Goal: Information Seeking & Learning: Learn about a topic

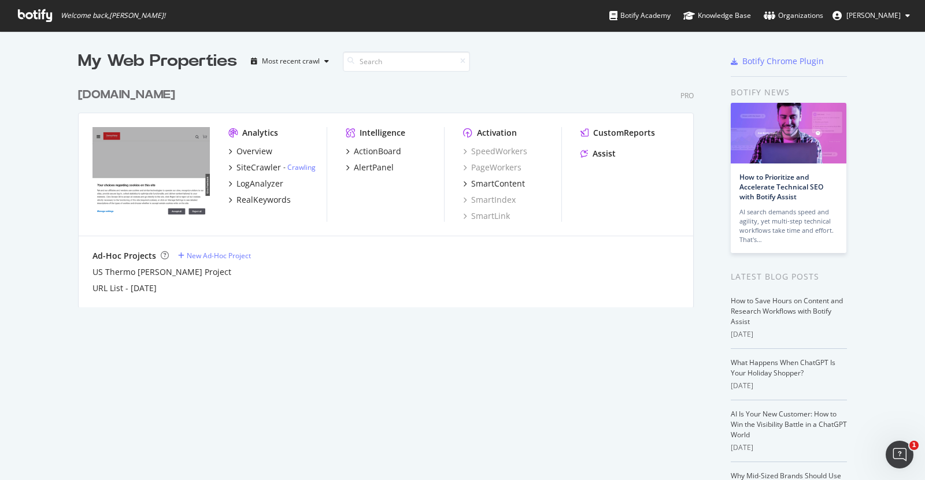
scroll to position [472, 908]
drag, startPoint x: 615, startPoint y: 127, endPoint x: 599, endPoint y: 132, distance: 17.2
click at [599, 132] on div "CustomReports" at bounding box center [624, 133] width 62 height 12
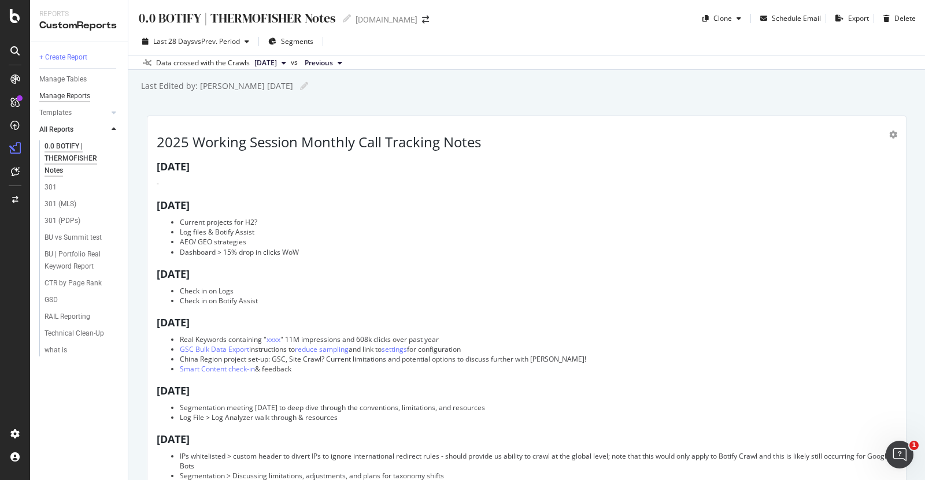
click at [71, 94] on div "Manage Reports" at bounding box center [64, 96] width 51 height 12
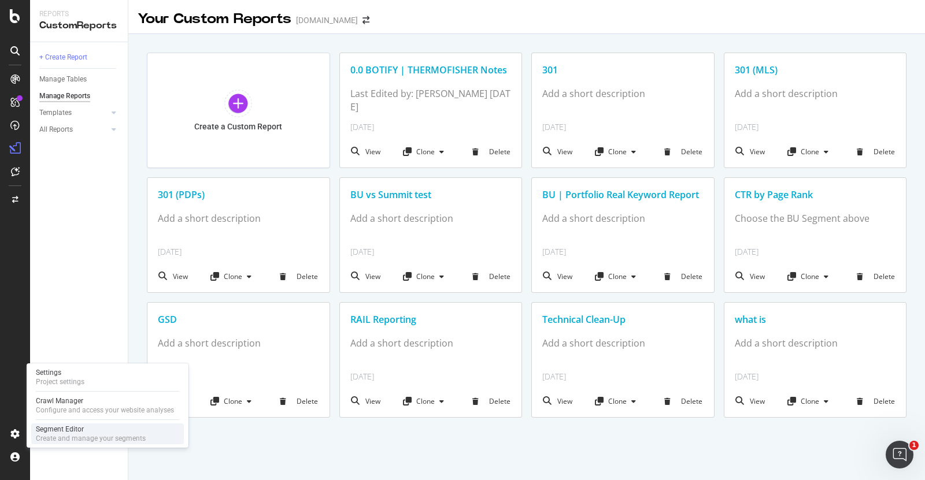
click at [53, 433] on div "Segment Editor" at bounding box center [91, 429] width 110 height 9
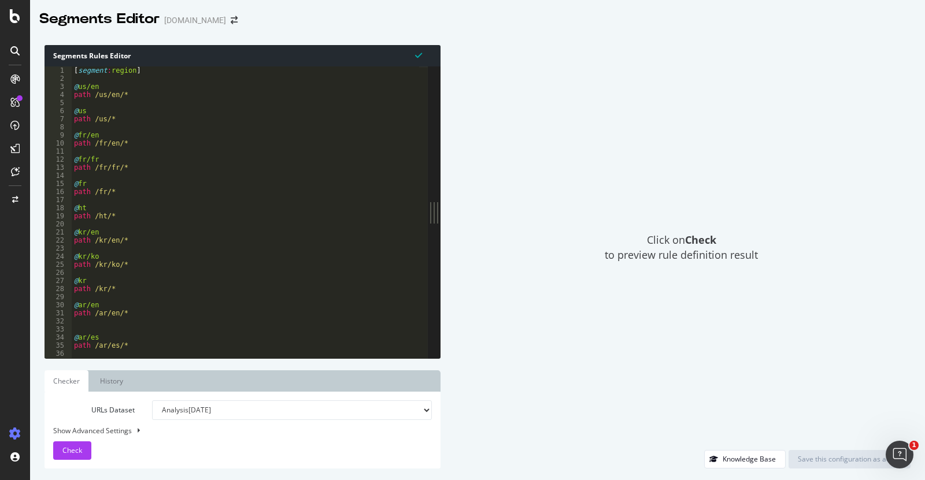
drag, startPoint x: 300, startPoint y: 208, endPoint x: 441, endPoint y: 234, distance: 143.0
click at [441, 234] on div "Segments Rules Editor 1 2 3 4 5 6 7 8 9 10 11 12 13 14 15 16 17 18 19 20 21 22 …" at bounding box center [477, 257] width 895 height 447
type textarea "@fr/en"
click at [291, 135] on div "[ segment : region ] @ us/en path /us/en/* @ us path /us/* @ fr/en path /fr/en/…" at bounding box center [684, 215] width 1225 height 299
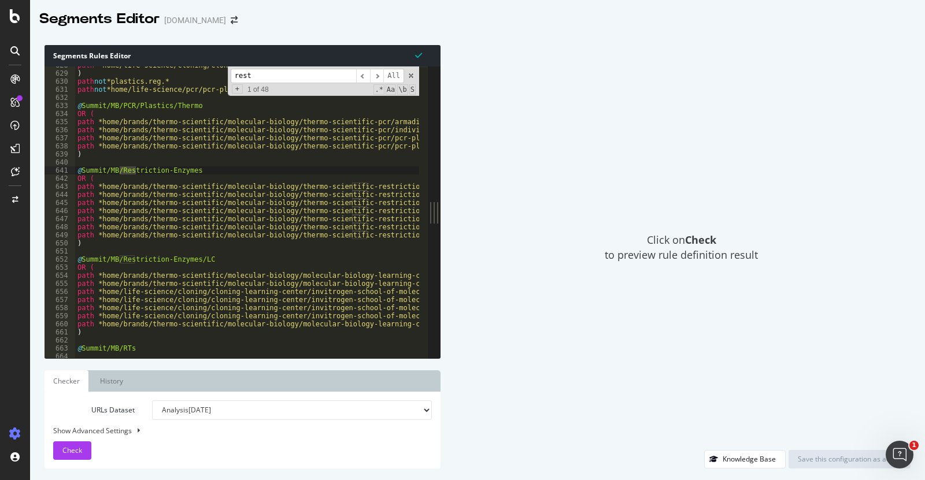
scroll to position [4389, 0]
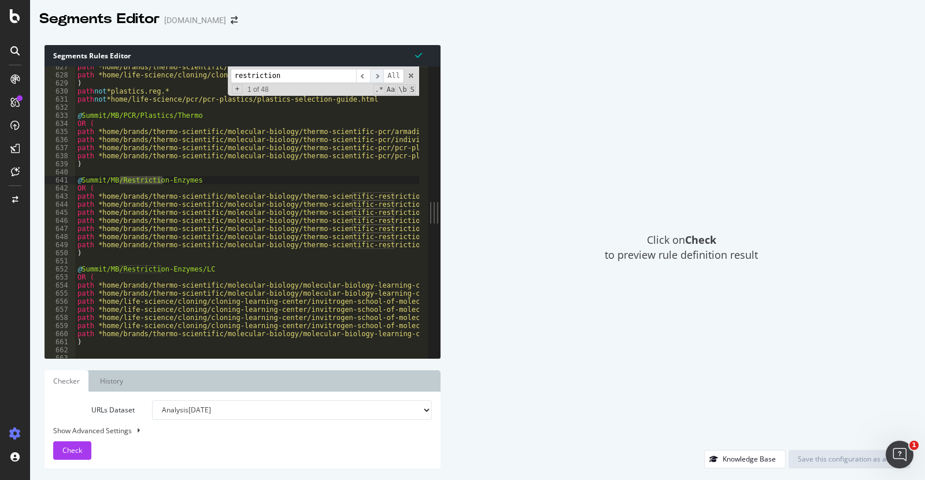
type input "restriction"
click at [378, 78] on span "​" at bounding box center [377, 76] width 14 height 14
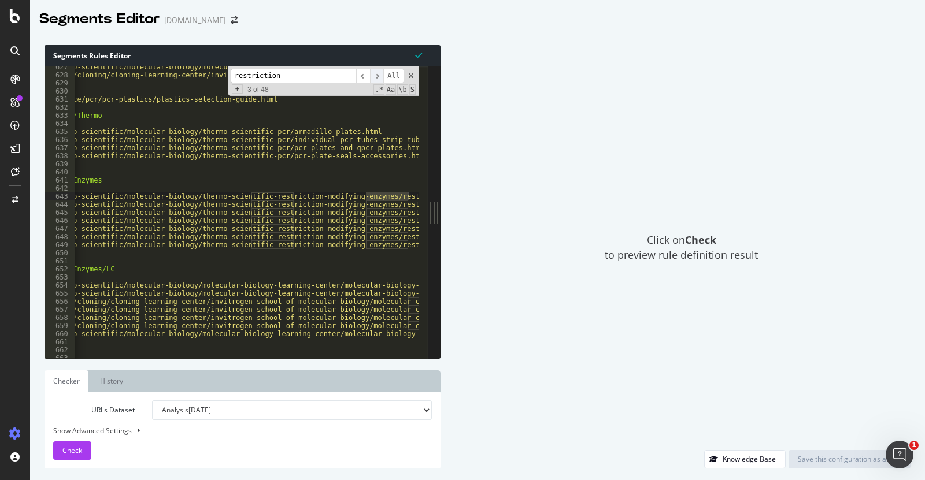
click at [378, 78] on span "​" at bounding box center [377, 76] width 14 height 14
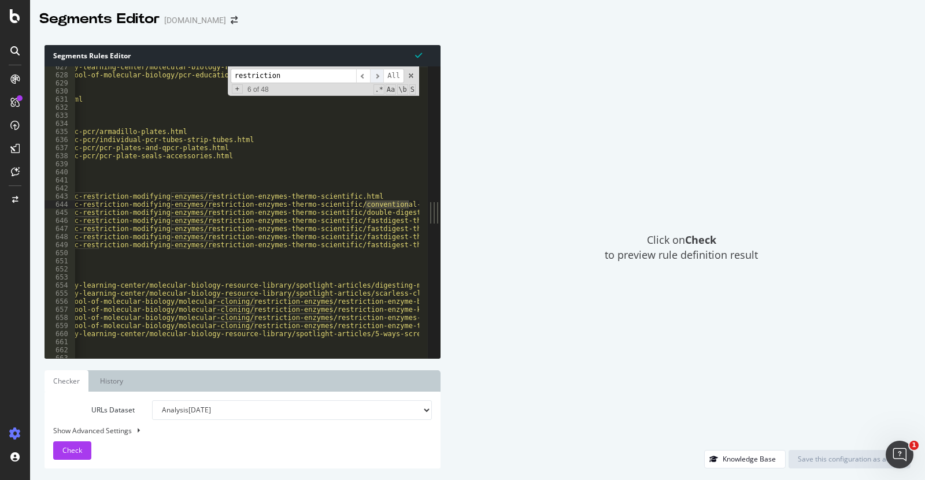
click at [378, 78] on span "​" at bounding box center [377, 76] width 14 height 14
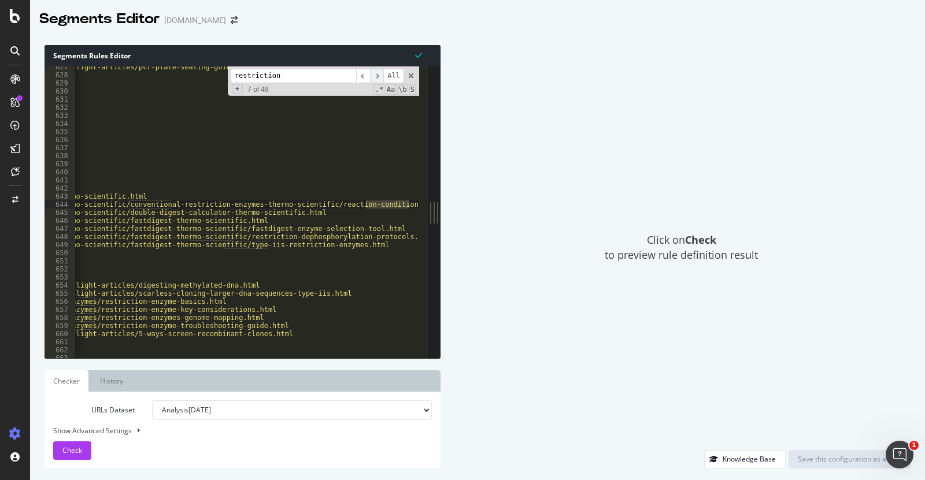
scroll to position [0, 532]
click at [378, 78] on span "​" at bounding box center [377, 76] width 14 height 14
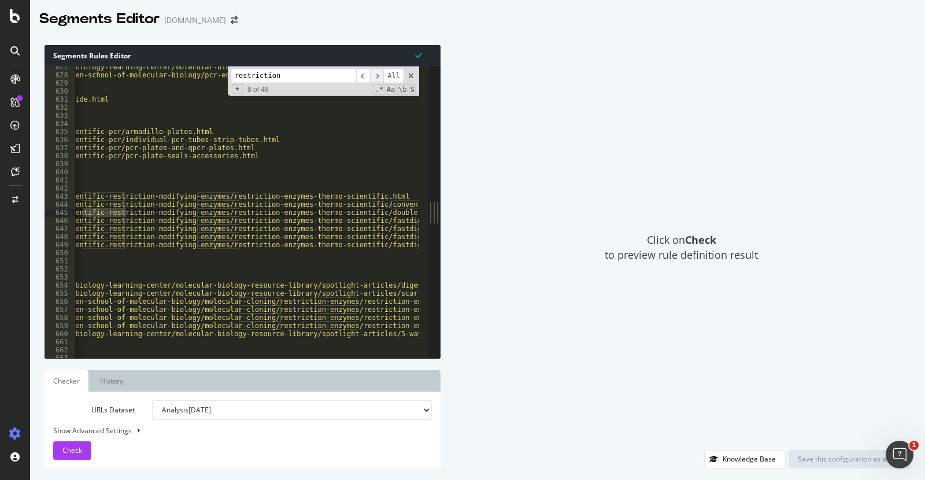
scroll to position [0, 269]
click at [378, 78] on span "​" at bounding box center [377, 76] width 14 height 14
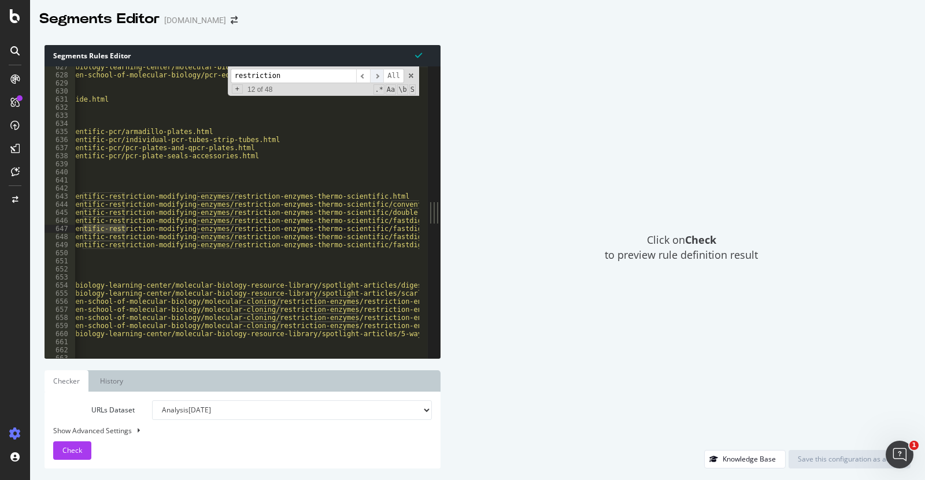
click at [378, 78] on span "​" at bounding box center [377, 76] width 14 height 14
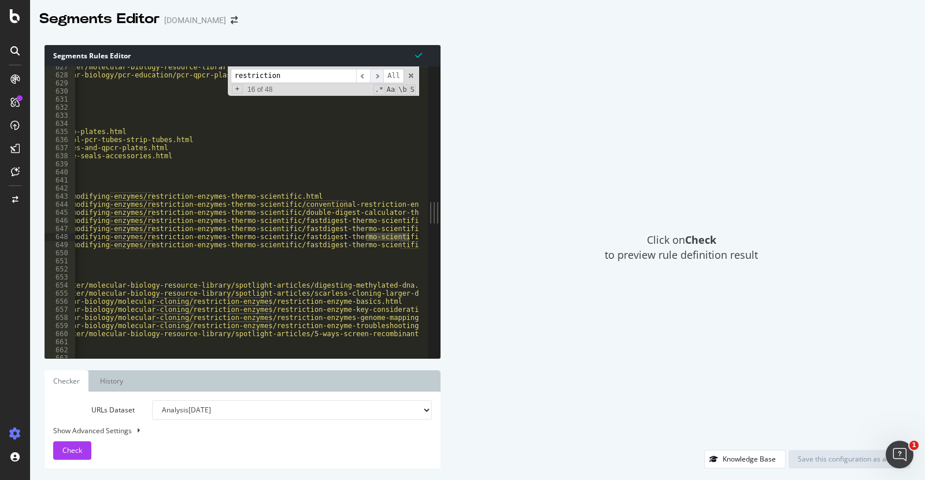
click at [378, 78] on span "​" at bounding box center [377, 76] width 14 height 14
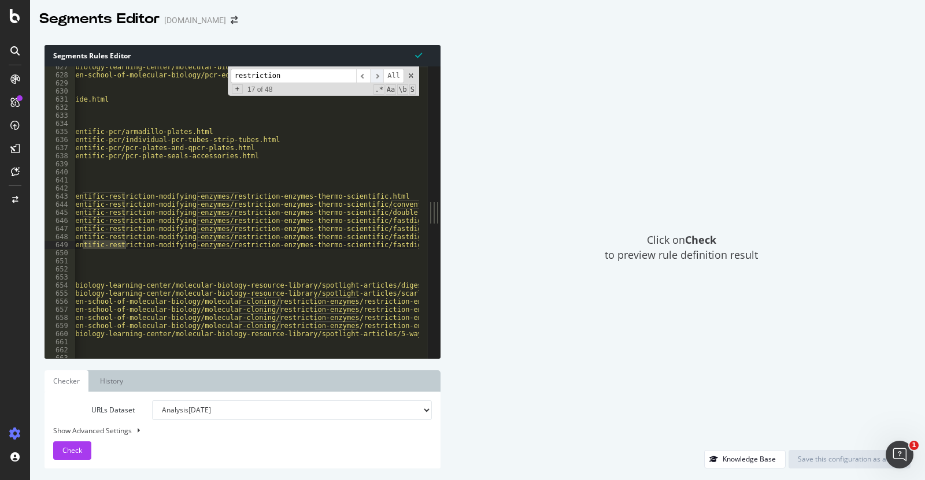
click at [378, 78] on span "​" at bounding box center [377, 76] width 14 height 14
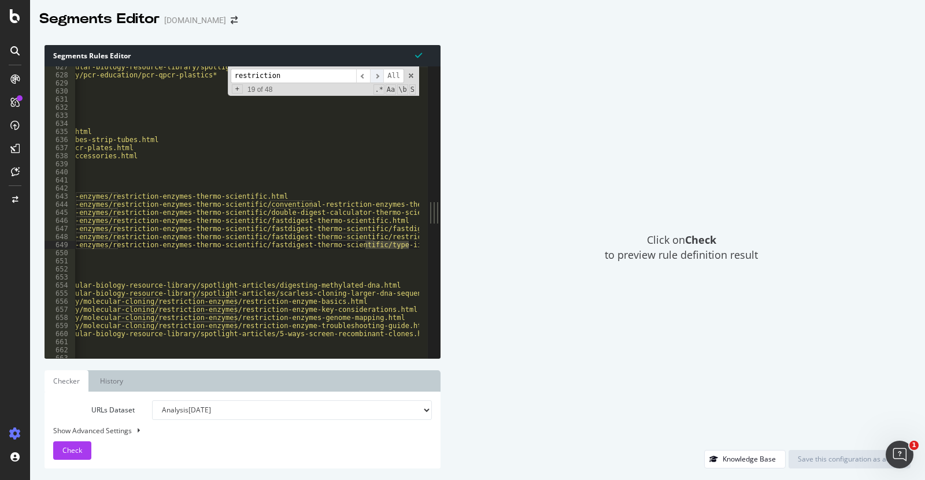
click at [378, 78] on span "​" at bounding box center [377, 76] width 14 height 14
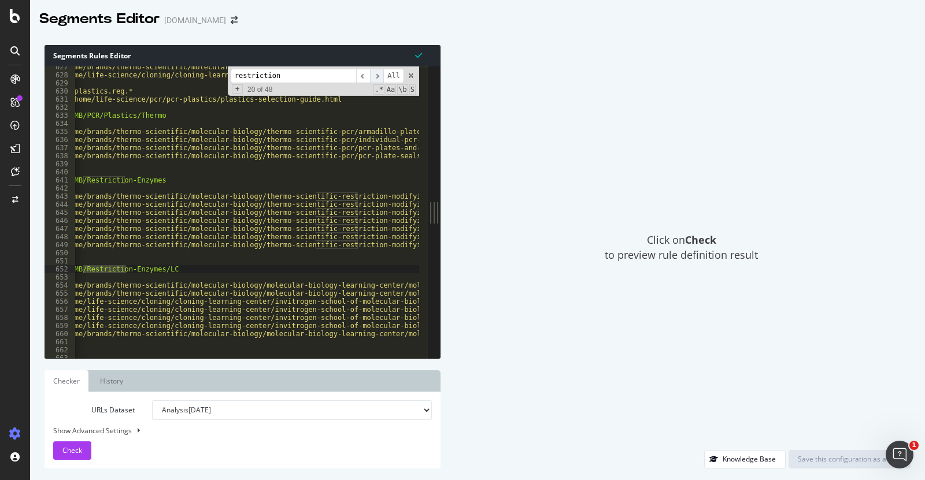
scroll to position [0, 36]
click at [378, 78] on span "​" at bounding box center [377, 76] width 14 height 14
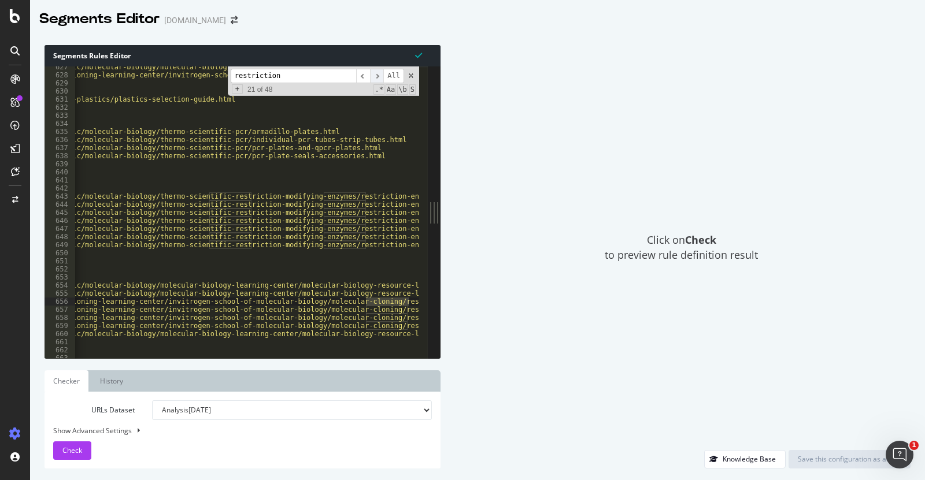
click at [378, 78] on span "​" at bounding box center [377, 76] width 14 height 14
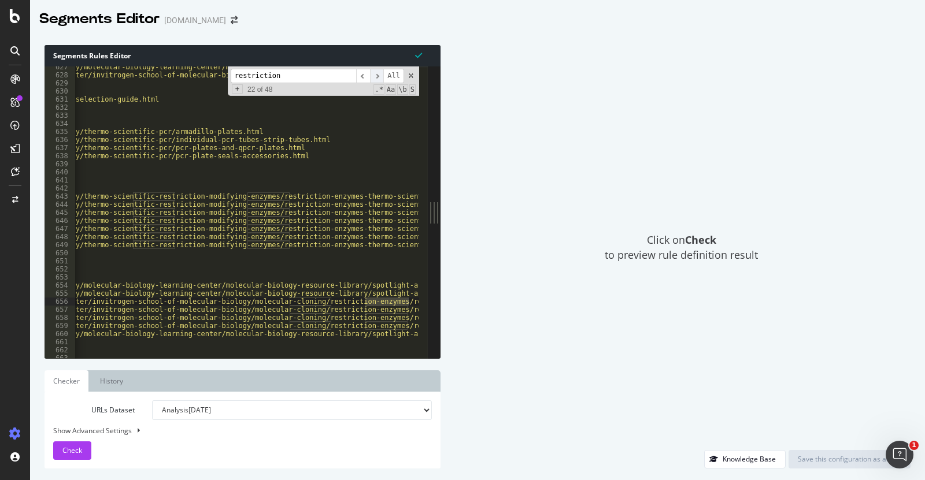
scroll to position [0, 219]
click at [378, 78] on span "​" at bounding box center [377, 76] width 14 height 14
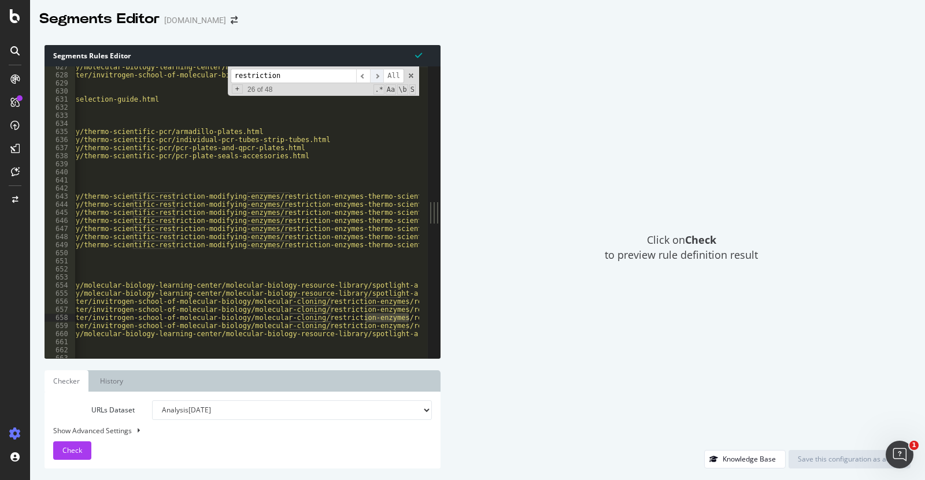
click at [378, 78] on span "​" at bounding box center [377, 76] width 14 height 14
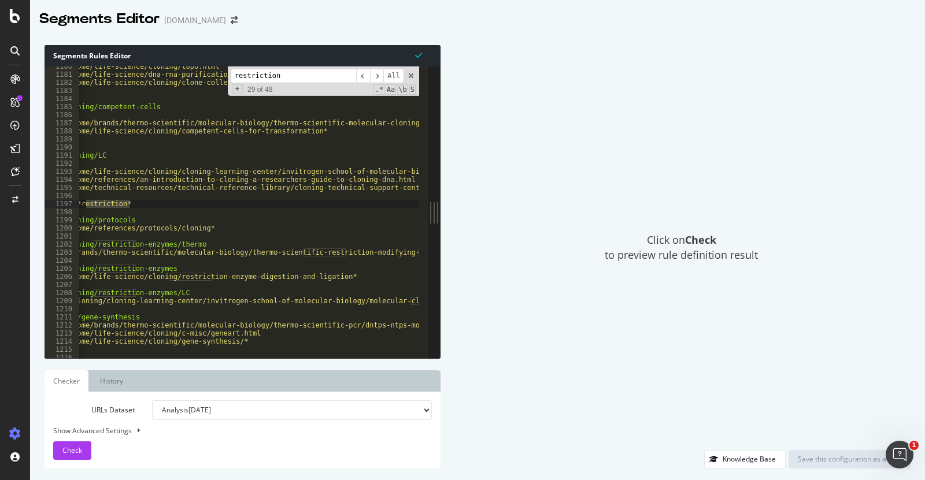
scroll to position [0, 0]
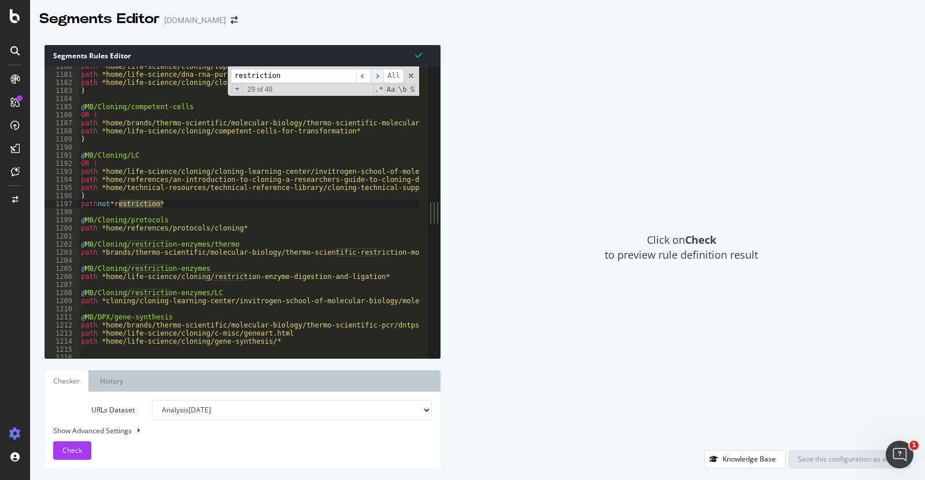
click at [380, 79] on span "​" at bounding box center [377, 76] width 14 height 14
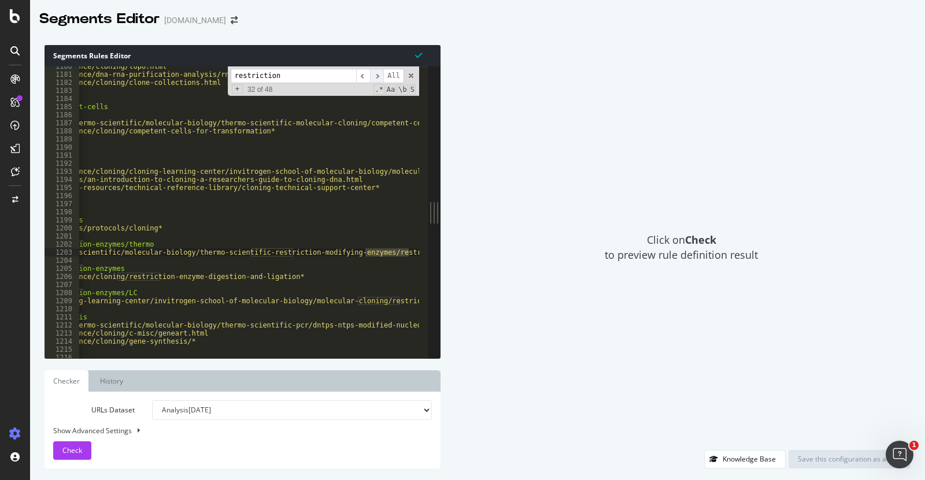
click at [380, 79] on span "​" at bounding box center [377, 76] width 14 height 14
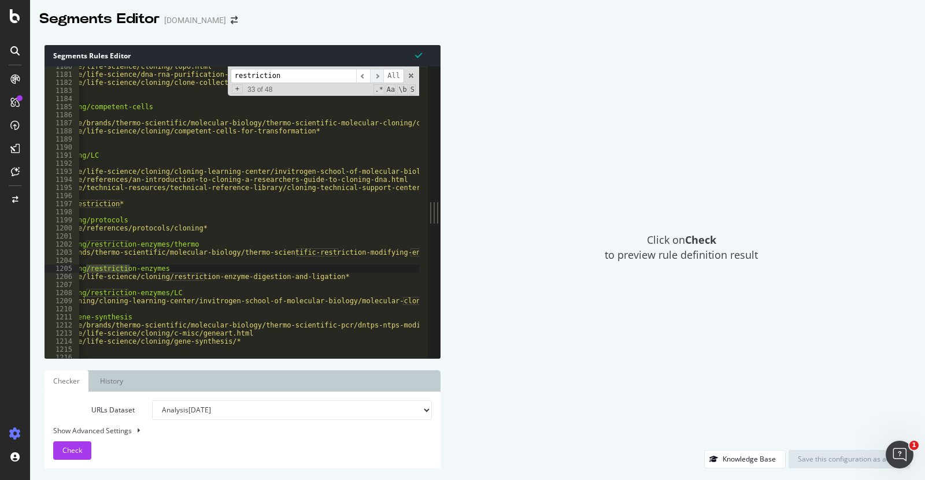
scroll to position [0, 40]
click at [380, 79] on span "​" at bounding box center [377, 76] width 14 height 14
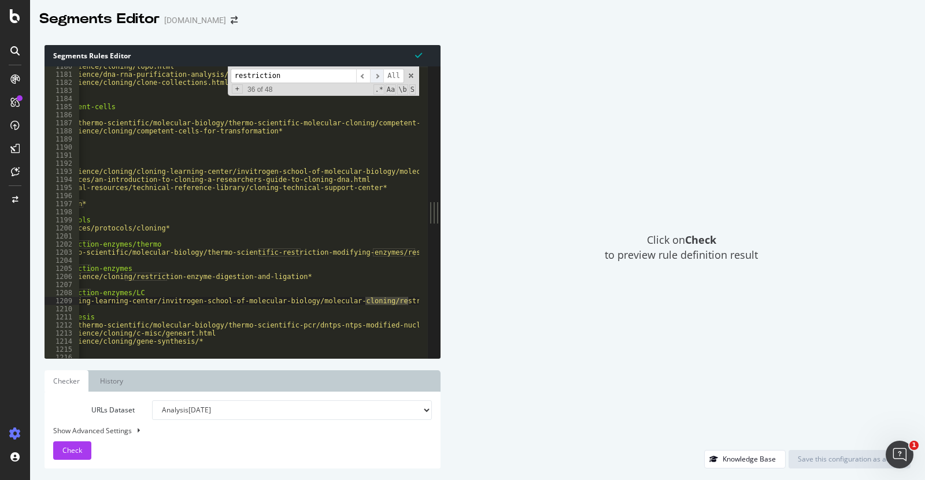
scroll to position [0, 78]
click at [380, 79] on span "​" at bounding box center [377, 76] width 14 height 14
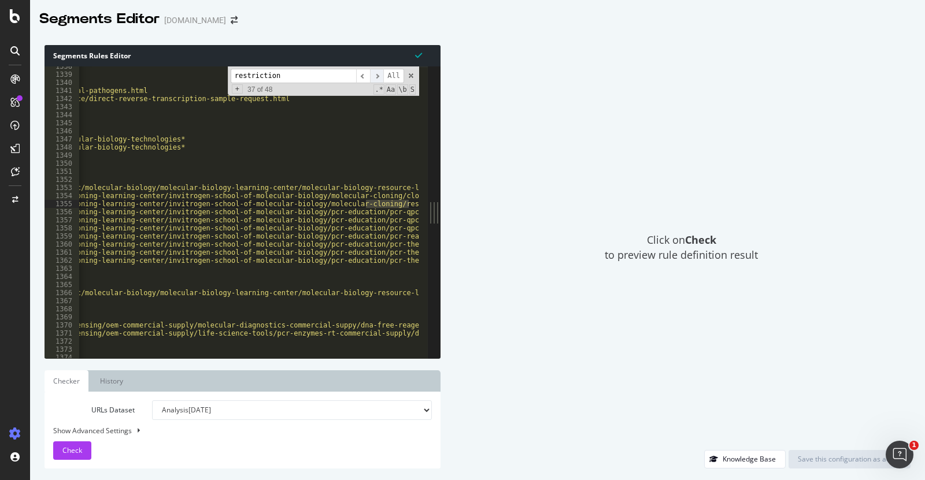
scroll to position [0, 146]
click at [378, 79] on span "​" at bounding box center [377, 76] width 14 height 14
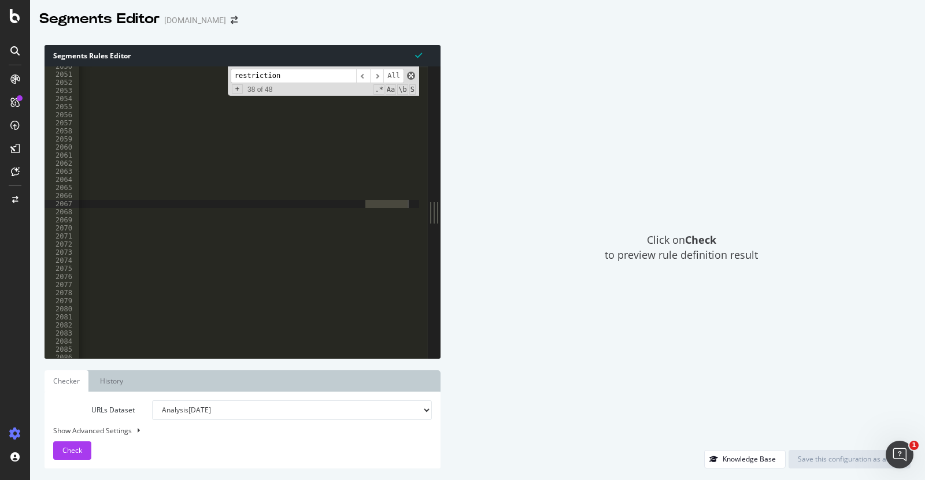
click at [409, 77] on span at bounding box center [411, 76] width 8 height 8
type textarea "URL https://www.thermofisher.com/us/en/home/brands/thermo-scientific/molecular-…"
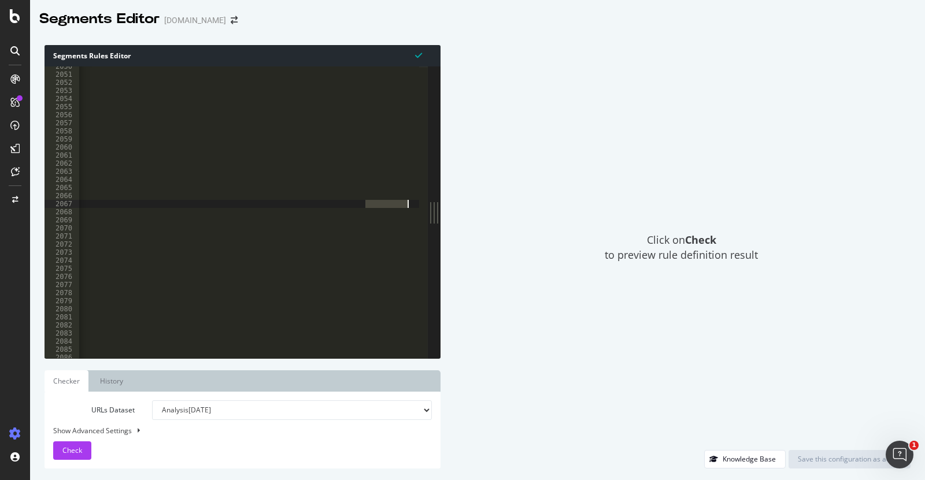
click at [200, 440] on div "URLs Dataset Analysis 2025 Aug. 27th Analysis 2025 Jun. 24th Analysis 2025 Jun.…" at bounding box center [242, 431] width 379 height 60
click at [85, 383] on link "Checker" at bounding box center [67, 381] width 44 height 21
click at [76, 380] on link "Checker" at bounding box center [67, 381] width 44 height 21
click at [173, 405] on select "Analysis 2025 Aug. 27th Analysis 2025 Jun. 24th Analysis 2025 Jun. 17th Analysi…" at bounding box center [292, 411] width 280 height 20
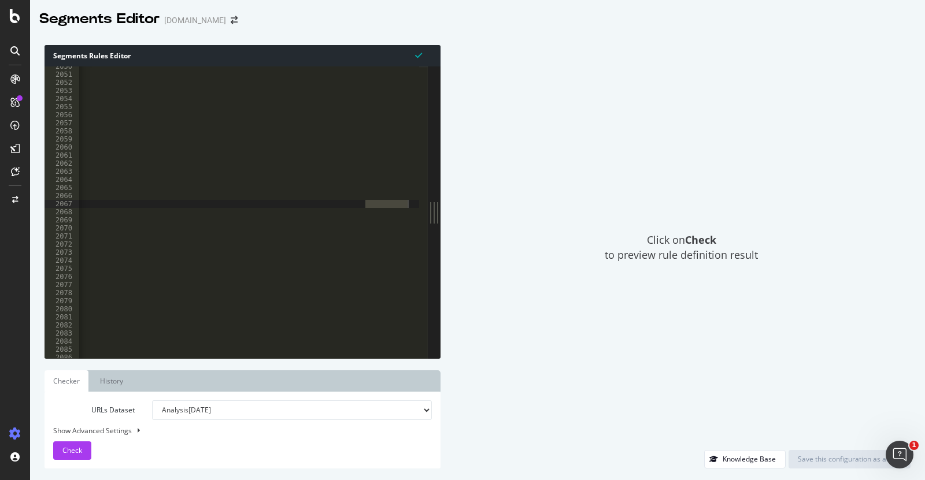
click at [60, 378] on link "Checker" at bounding box center [67, 381] width 44 height 21
click at [109, 379] on link "History" at bounding box center [111, 381] width 40 height 21
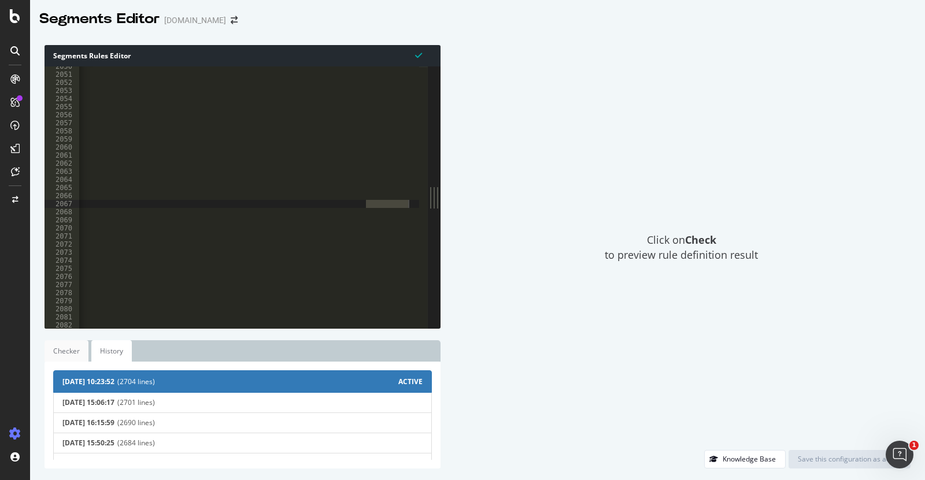
click at [59, 358] on link "Checker" at bounding box center [67, 351] width 44 height 21
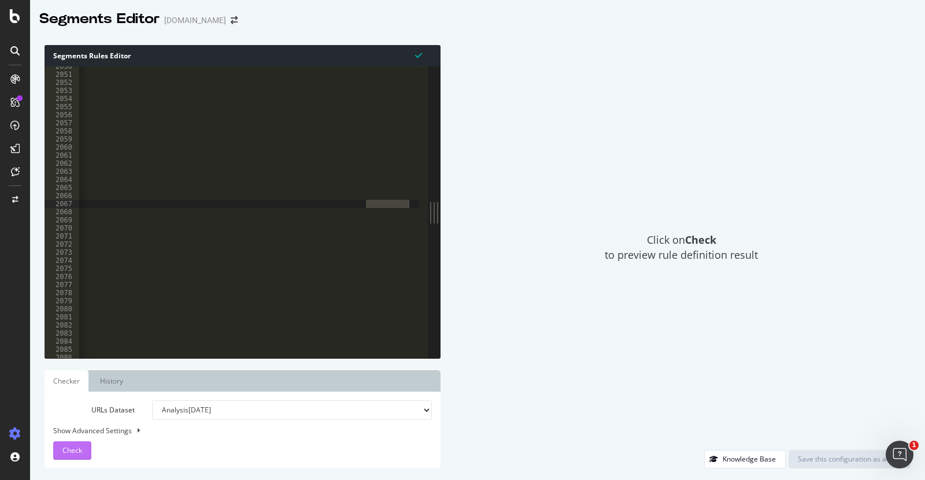
click at [71, 450] on span "Check" at bounding box center [72, 451] width 20 height 10
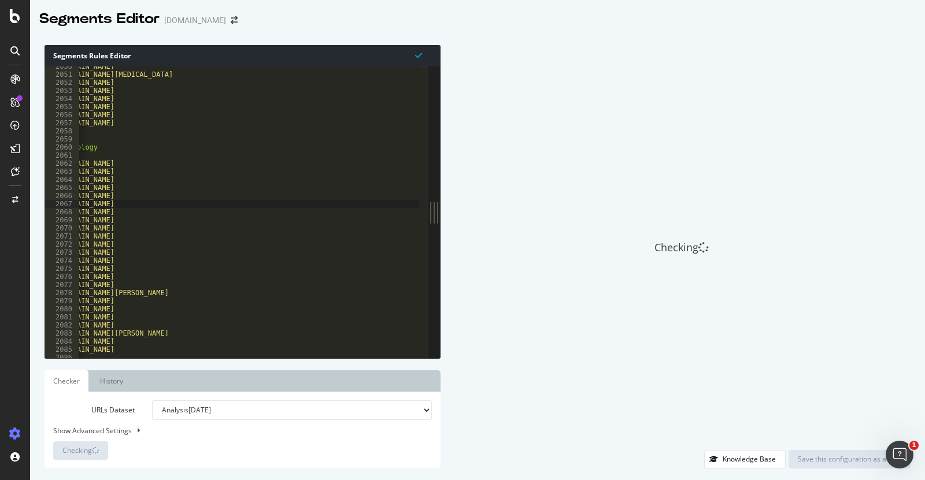
scroll to position [0, 0]
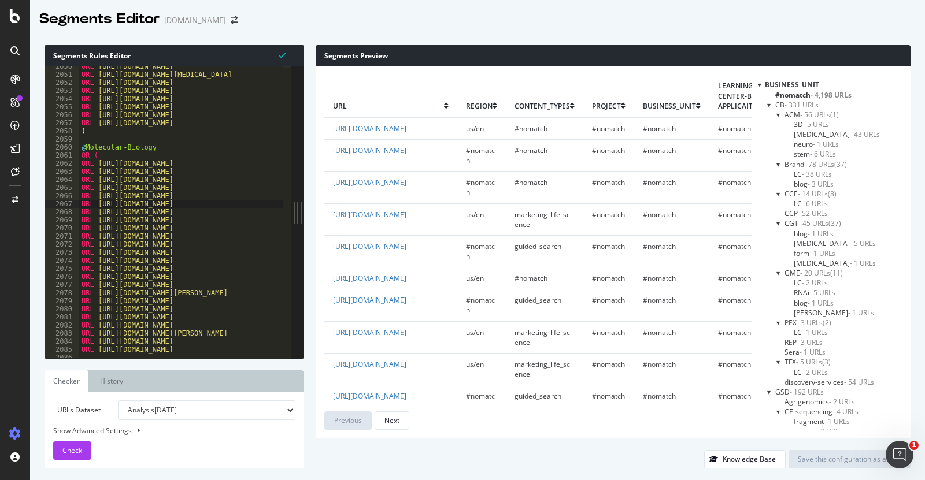
drag, startPoint x: 301, startPoint y: 219, endPoint x: 516, endPoint y: 210, distance: 215.2
click at [516, 210] on div "Segments Rules Editor URL https://www.thermofisher.com/us/en/home/brands/thermo…" at bounding box center [477, 257] width 895 height 447
drag, startPoint x: 299, startPoint y: 214, endPoint x: 342, endPoint y: 211, distance: 42.3
click at [342, 211] on div "Segments Rules Editor URL https://www.thermofisher.com/us/en/home/brands/thermo…" at bounding box center [477, 257] width 895 height 447
click at [314, 210] on div "Segments Preview url region content_types Project Business_Unit learning-center…" at bounding box center [607, 257] width 607 height 424
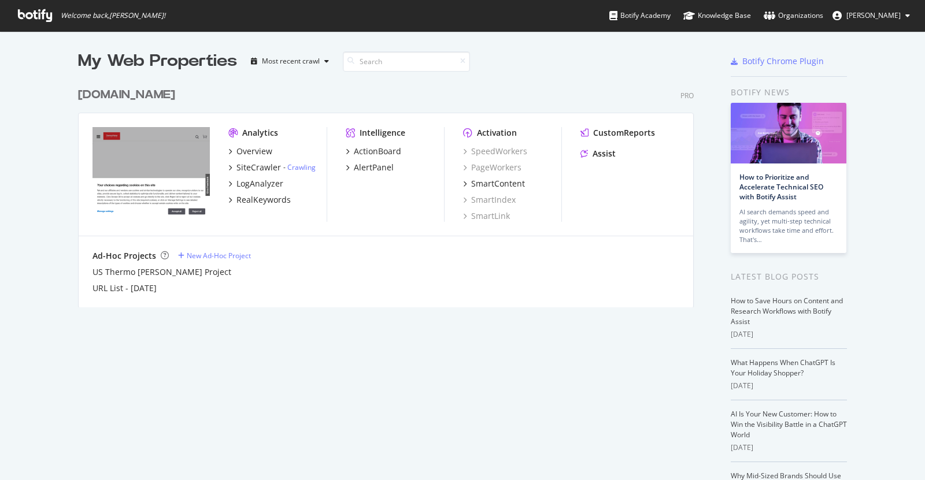
scroll to position [226, 616]
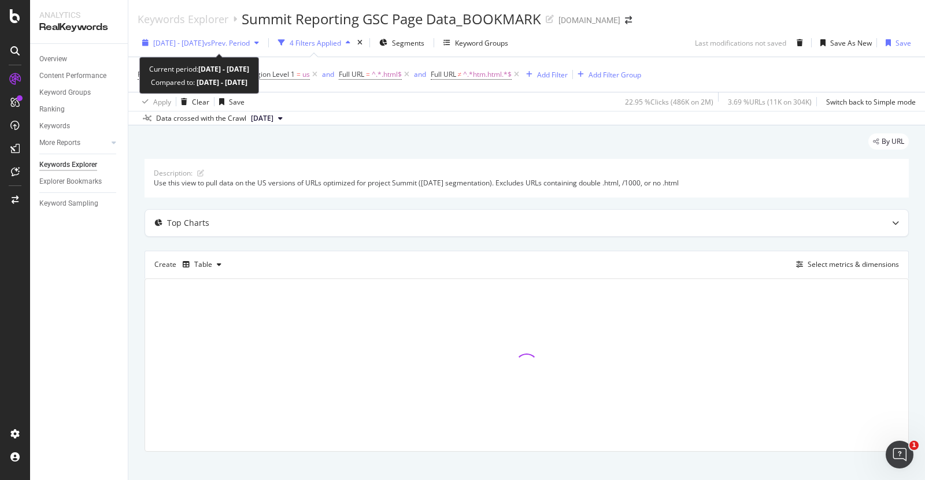
click at [250, 43] on span "vs Prev. Period" at bounding box center [227, 43] width 46 height 10
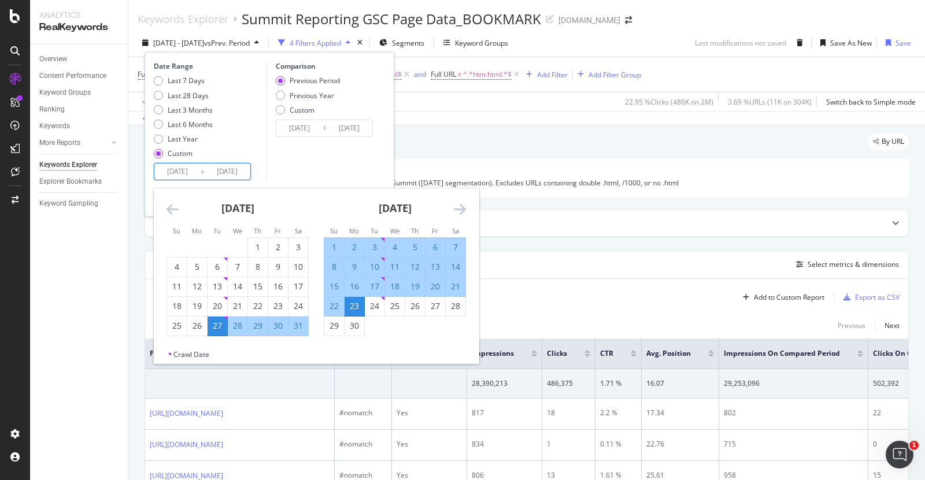
click at [186, 172] on input "[DATE]" at bounding box center [177, 172] width 46 height 16
click at [463, 210] on icon "Move forward to switch to the next month." at bounding box center [460, 209] width 12 height 14
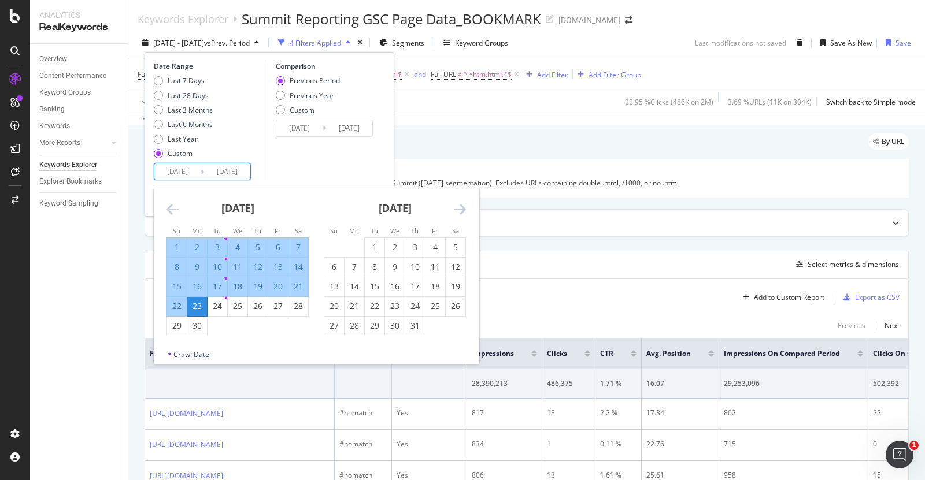
click at [463, 210] on icon "Move forward to switch to the next month." at bounding box center [460, 209] width 12 height 14
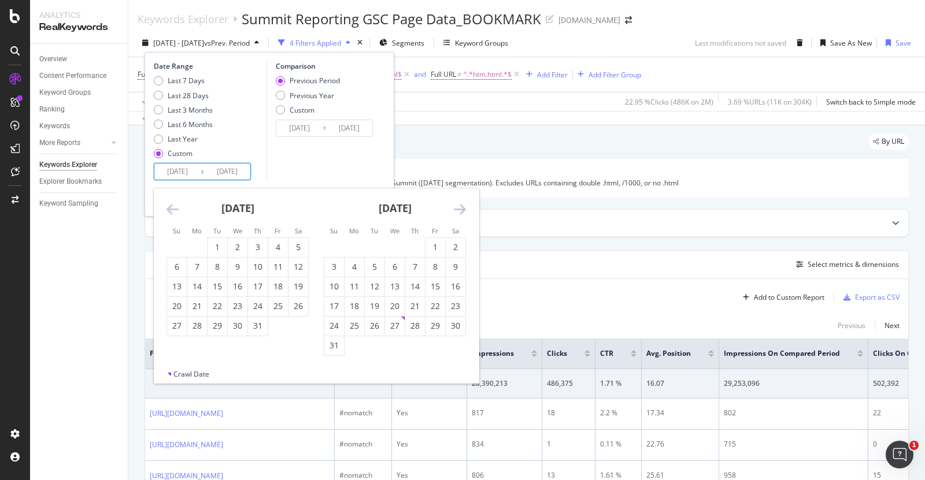
click at [463, 210] on icon "Move forward to switch to the next month." at bounding box center [460, 209] width 12 height 14
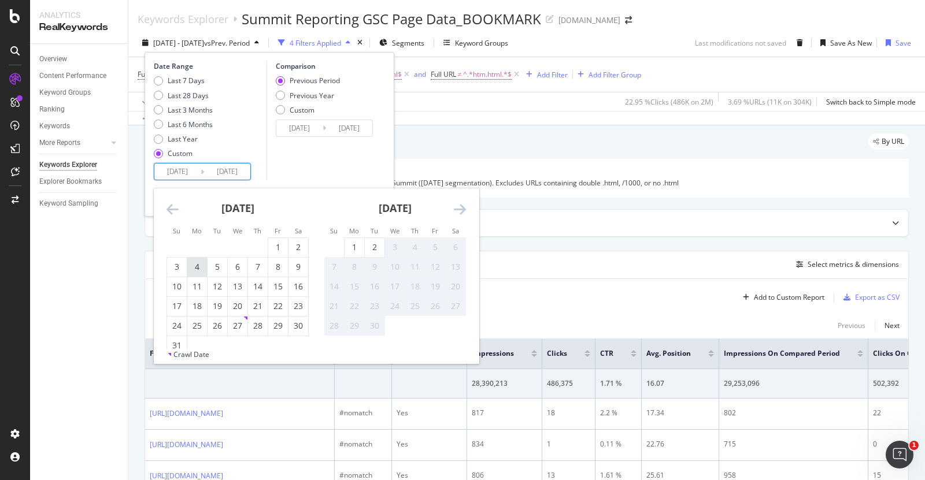
click at [197, 267] on div "4" at bounding box center [197, 267] width 20 height 12
type input "[DATE]"
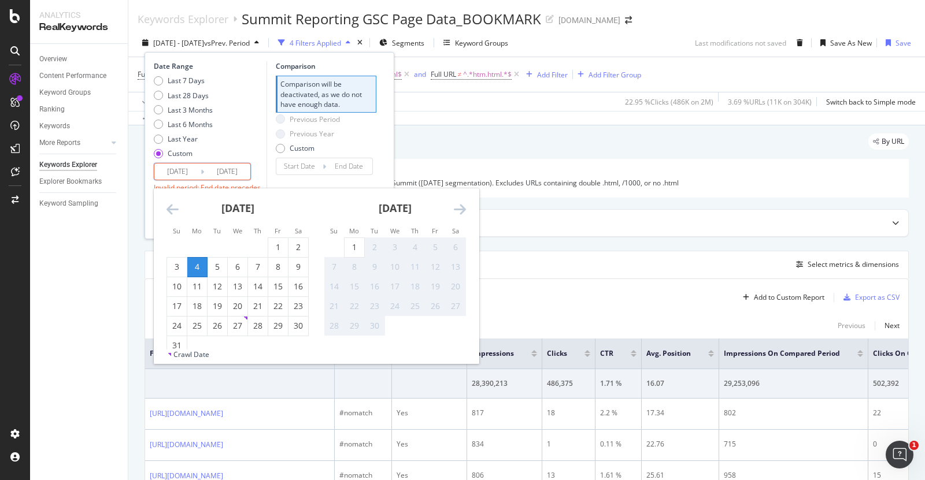
click at [256, 141] on div "Last 7 Days Last 28 Days Last 3 Months Last 6 Months Last Year Custom" at bounding box center [209, 119] width 110 height 87
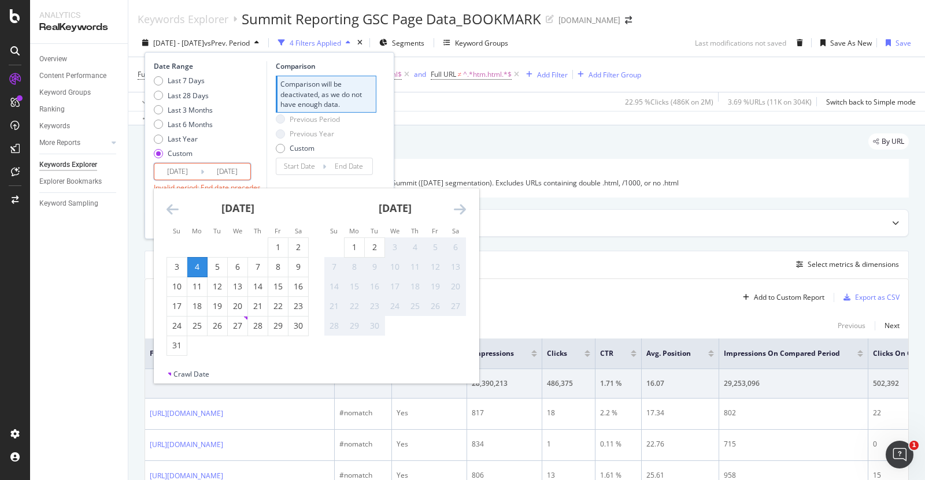
drag, startPoint x: 224, startPoint y: 172, endPoint x: 243, endPoint y: 172, distance: 19.1
click at [243, 172] on input "[DATE]" at bounding box center [227, 172] width 46 height 16
click at [415, 243] on div "4" at bounding box center [415, 248] width 20 height 12
click at [264, 162] on div "Date Range Last 7 Days Last 28 Days Last 3 Months Last 6 Months Last Year Custo…" at bounding box center [269, 131] width 231 height 141
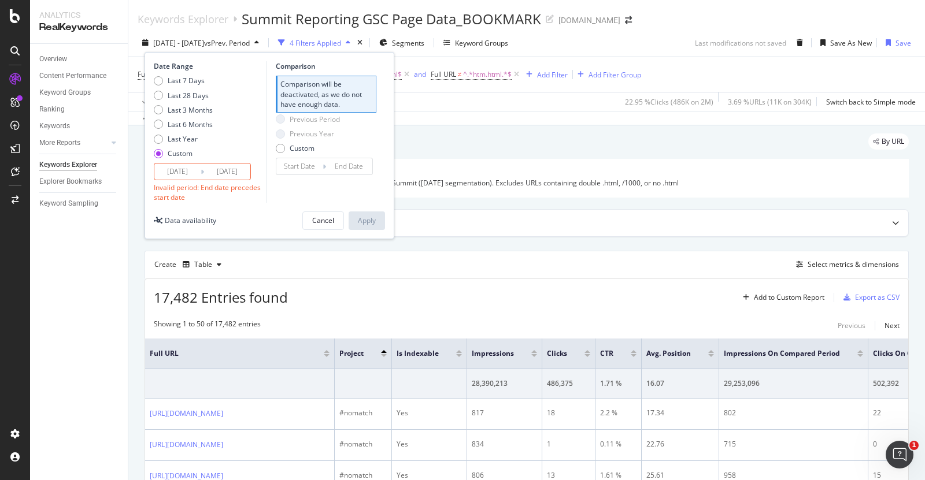
click at [255, 215] on div "Data availability Cancel Apply" at bounding box center [269, 221] width 231 height 19
click at [158, 94] on div "Last 28 Days" at bounding box center [158, 95] width 9 height 9
type input "[DATE]"
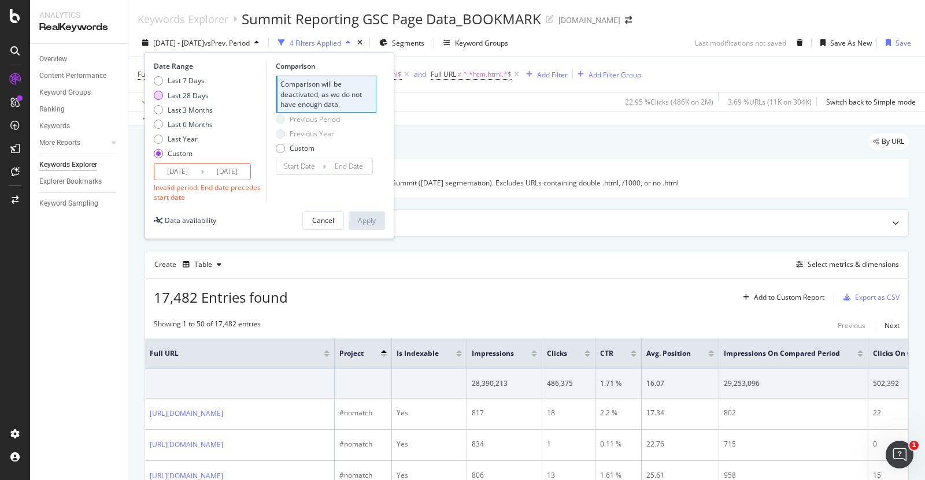
type input "[DATE]"
